Goal: Task Accomplishment & Management: Use online tool/utility

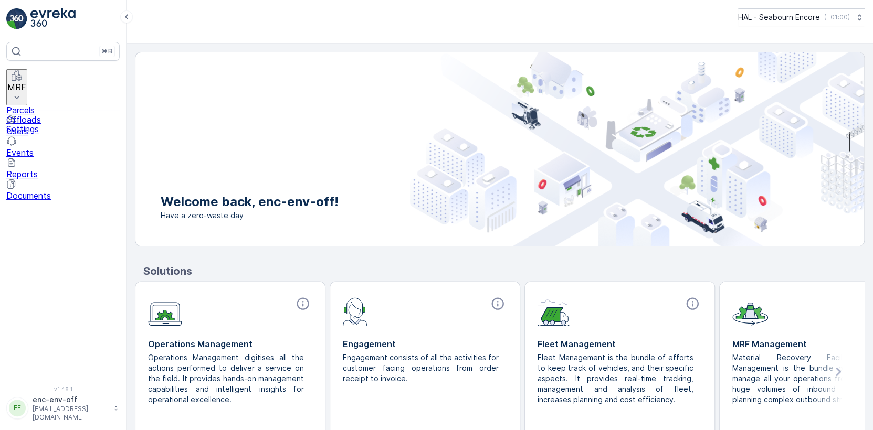
click at [22, 92] on icon at bounding box center [17, 97] width 10 height 10
click at [40, 115] on p "Offloads" at bounding box center [62, 119] width 113 height 9
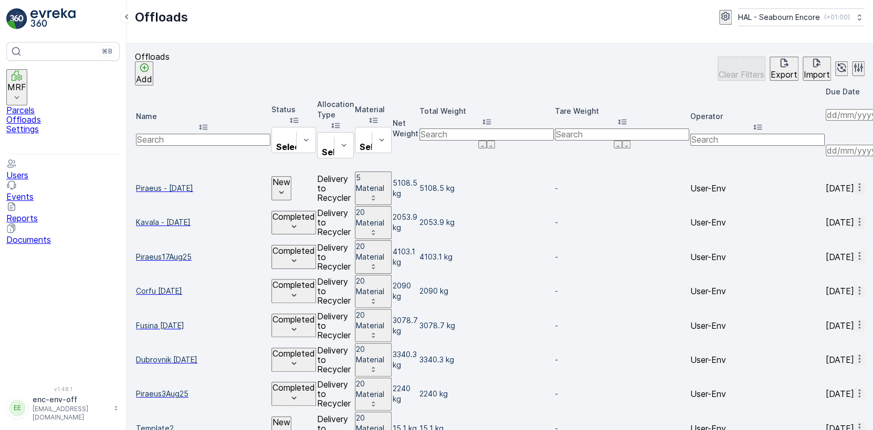
click at [169, 183] on span "Piraeus - [DATE]" at bounding box center [203, 188] width 134 height 10
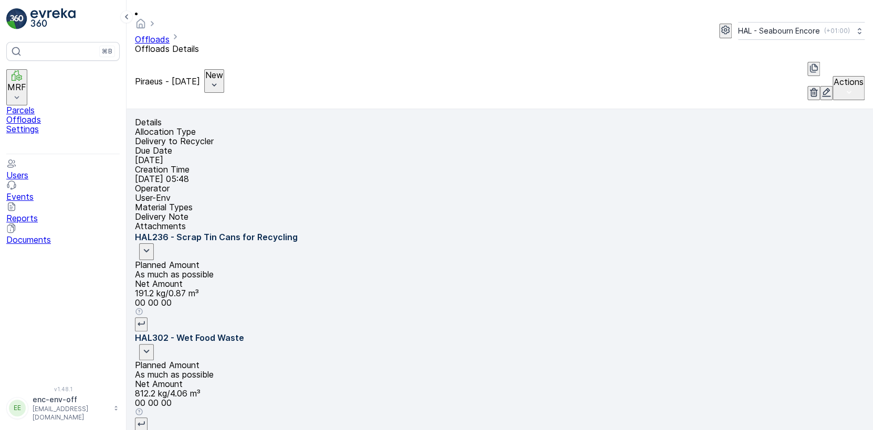
click at [223, 70] on p "New" at bounding box center [214, 74] width 18 height 9
click at [260, 75] on span "Completed" at bounding box center [273, 74] width 43 height 9
click at [45, 115] on p "Offloads" at bounding box center [62, 119] width 113 height 9
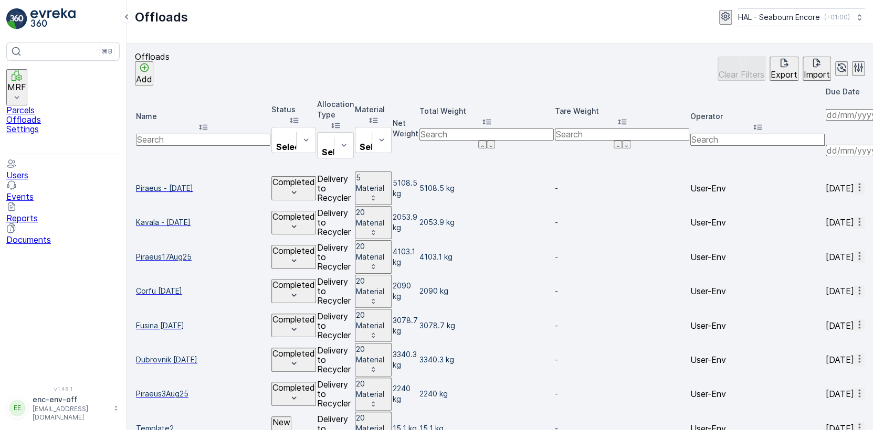
click at [179, 183] on span "Piraeus - [DATE]" at bounding box center [203, 188] width 134 height 10
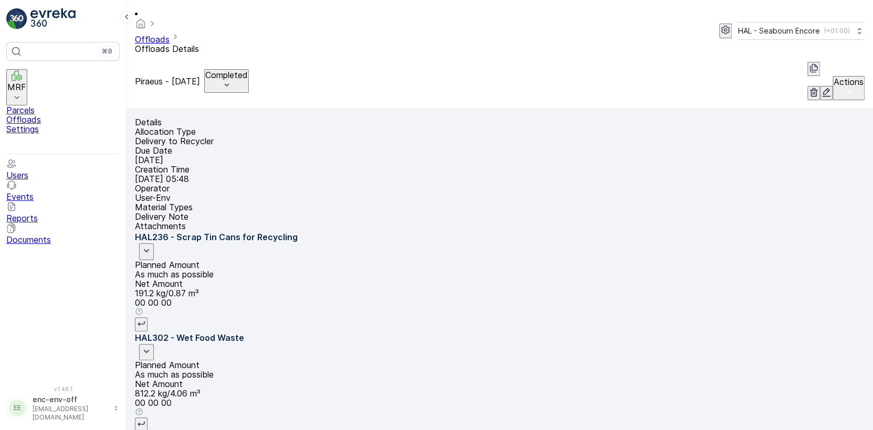
click at [810, 64] on icon "button" at bounding box center [814, 68] width 8 height 9
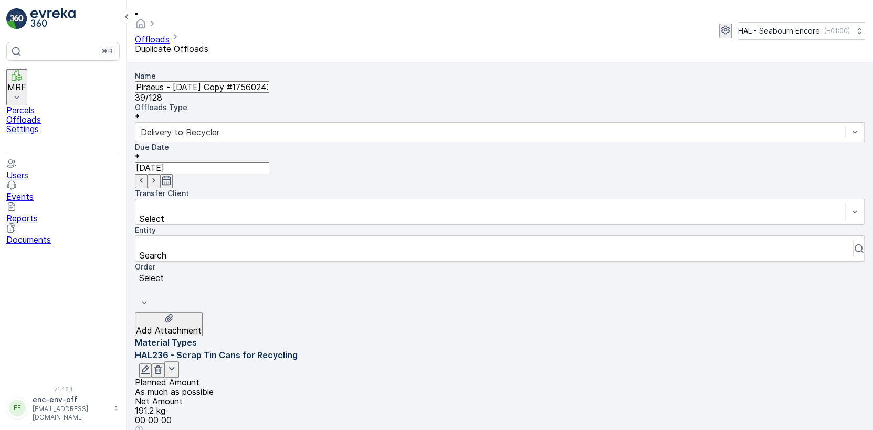
click at [179, 81] on input "Piraeus - [DATE] Copy #1756024300851" at bounding box center [202, 87] width 134 height 12
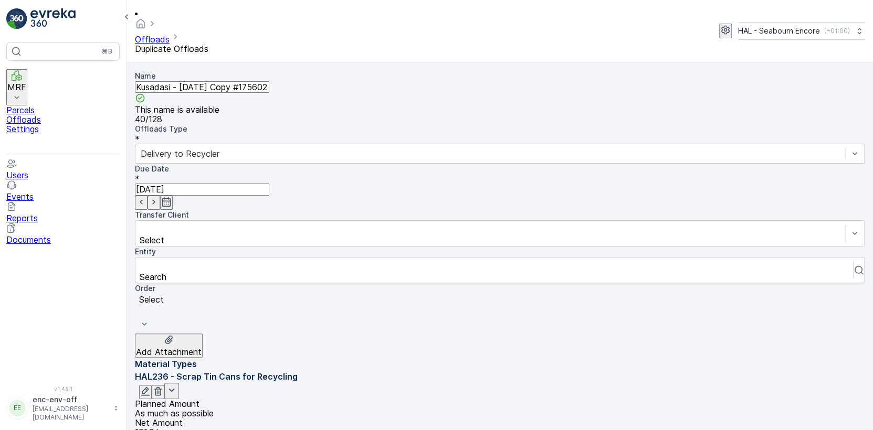
click at [204, 81] on input "Kusadasi - [DATE] Copy #1756024300851" at bounding box center [202, 87] width 134 height 12
click at [234, 81] on input "Kusadasi - [DATE] Copy #1756024300851" at bounding box center [202, 87] width 134 height 12
type input "Kusadasi - [DATE]"
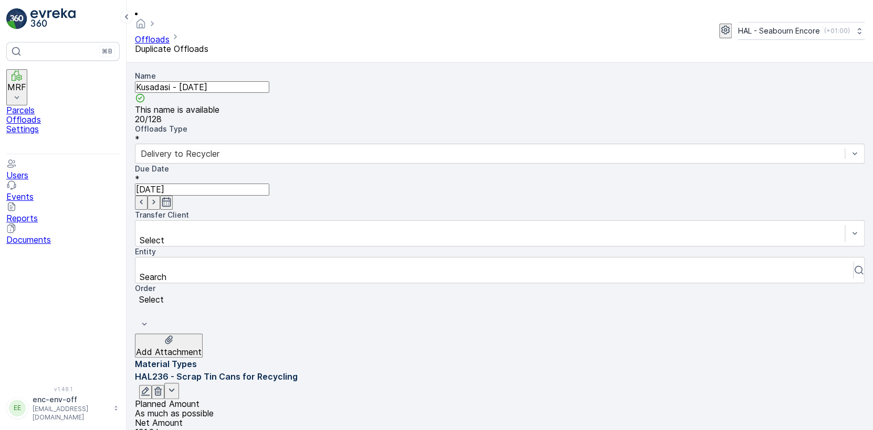
scroll to position [16, 0]
click at [162, 387] on icon "button" at bounding box center [158, 391] width 8 height 9
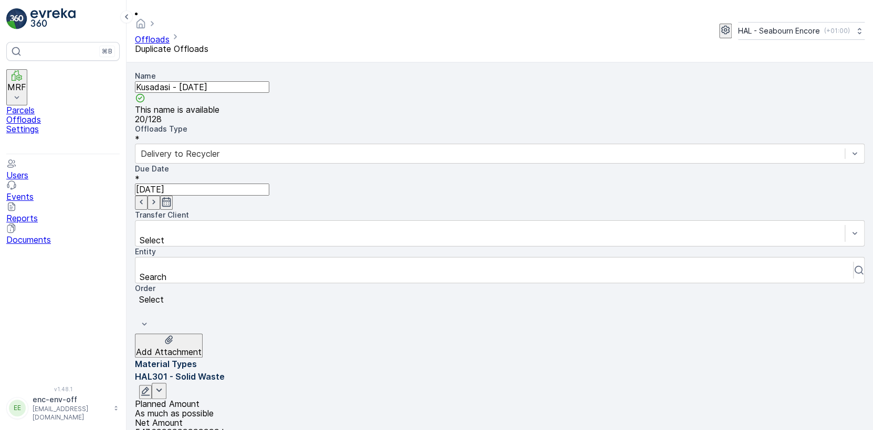
click at [792, 428] on p "547.6999999999999 kg" at bounding box center [499, 432] width 729 height 9
click at [736, 418] on div "Net Amount 547.6999999999999 kg" at bounding box center [499, 427] width 729 height 19
click at [151, 386] on icon "button" at bounding box center [145, 391] width 10 height 10
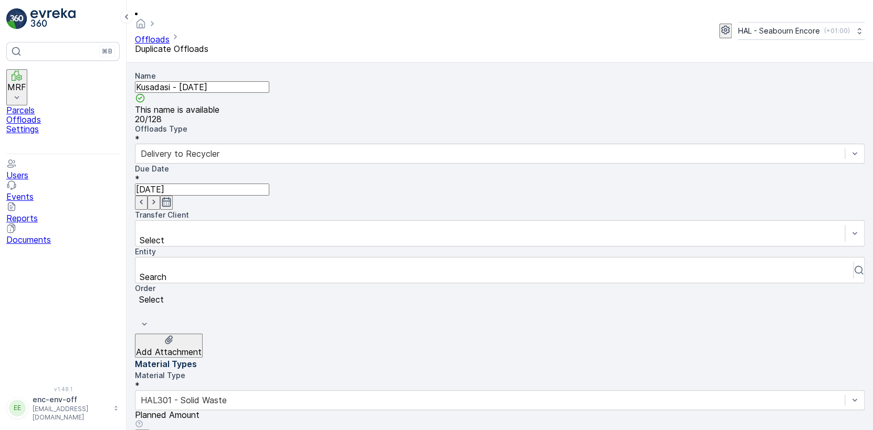
drag, startPoint x: 608, startPoint y: 267, endPoint x: 509, endPoint y: 268, distance: 99.2
type Weight "0"
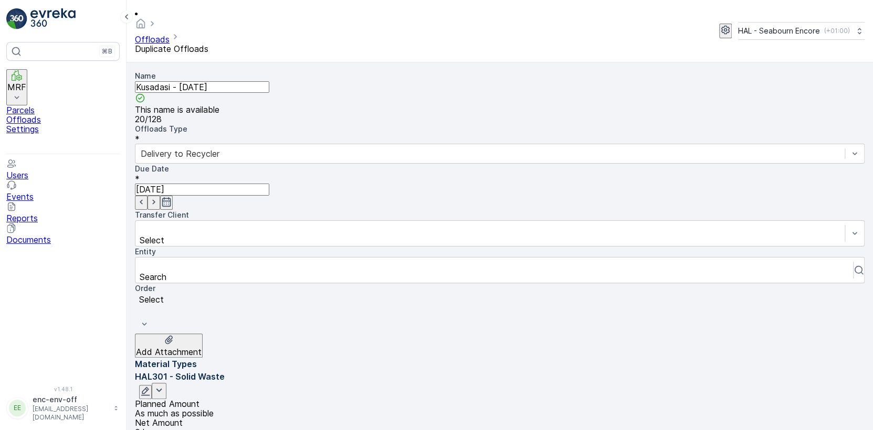
click at [172, 197] on icon "button" at bounding box center [166, 202] width 10 height 10
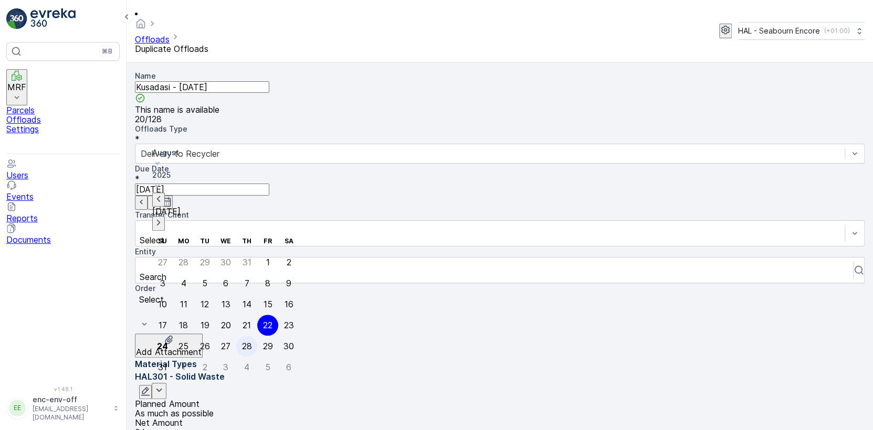
click at [241, 342] on div "28" at bounding box center [246, 346] width 10 height 9
type input "[DATE]"
